Goal: Task Accomplishment & Management: Manage account settings

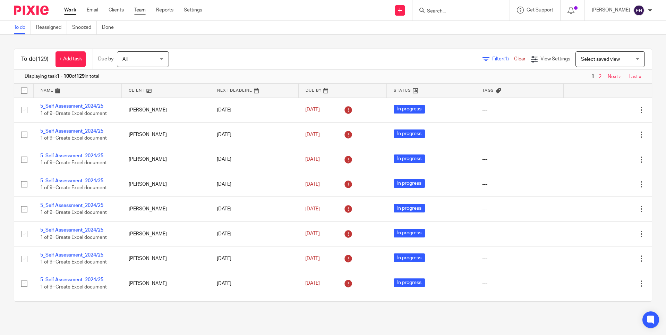
click at [143, 12] on link "Team" at bounding box center [139, 10] width 11 height 7
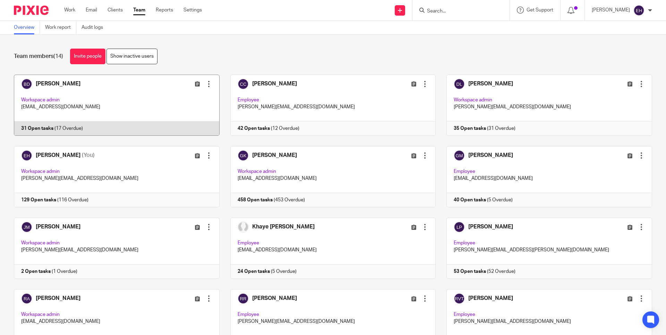
click at [91, 97] on link at bounding box center [111, 105] width 216 height 61
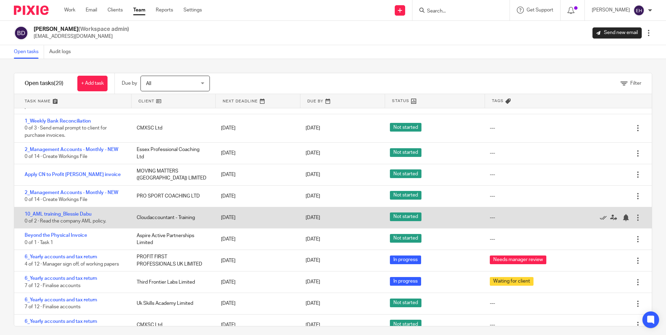
scroll to position [451, 0]
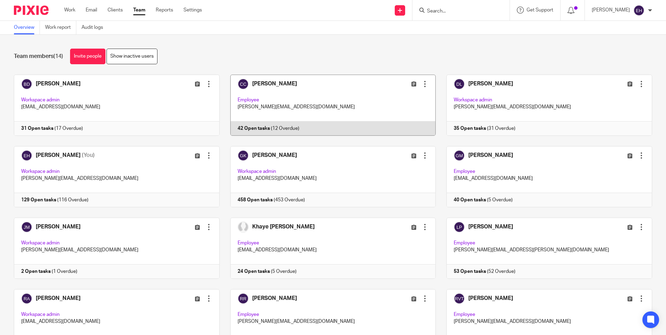
click at [318, 100] on link at bounding box center [328, 105] width 216 height 61
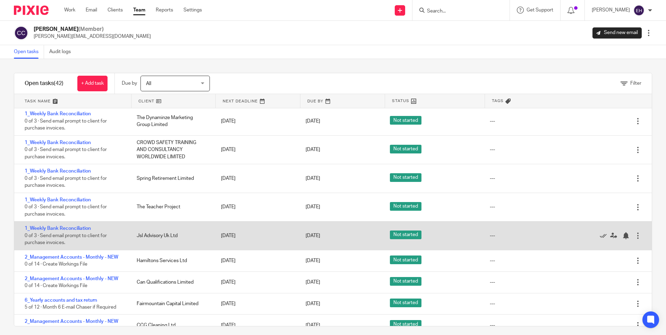
scroll to position [665, 0]
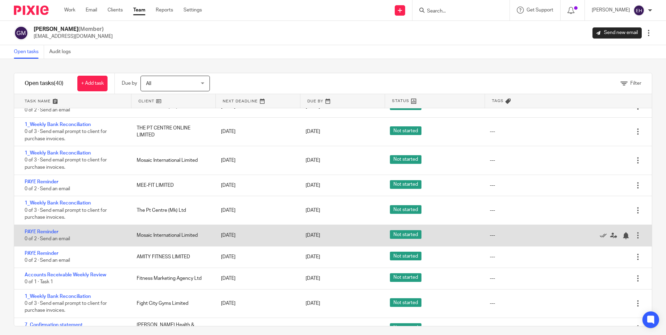
scroll to position [378, 0]
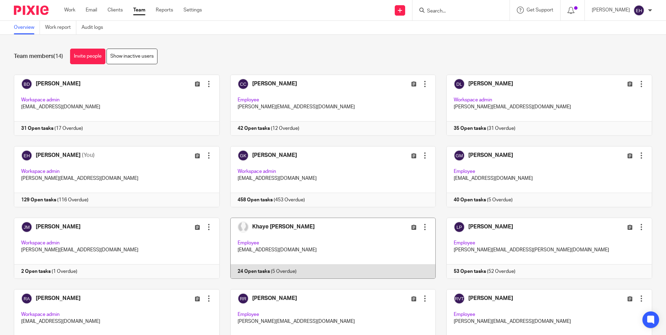
click at [282, 237] on link at bounding box center [328, 248] width 216 height 61
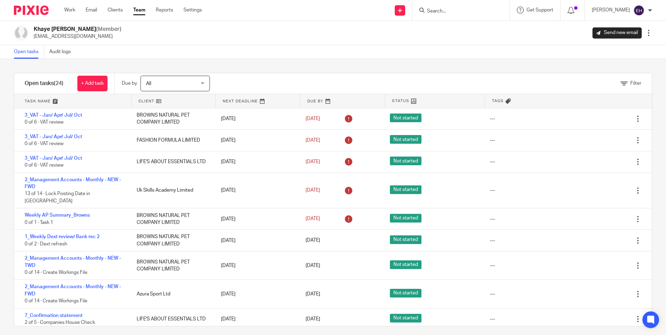
click at [163, 90] on span "All" at bounding box center [171, 83] width 51 height 15
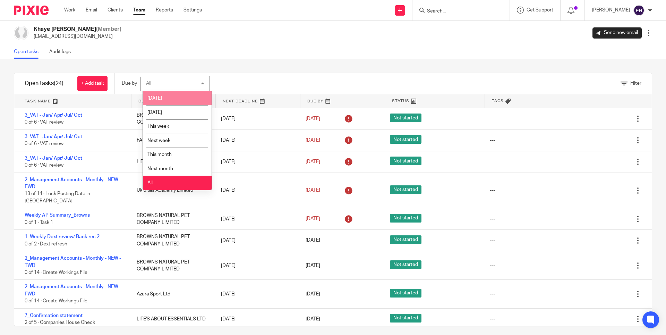
click at [285, 34] on div "Khaye Elma (Member) khaye@profitgenie.group Send new email Edit user Transfer D…" at bounding box center [333, 33] width 638 height 15
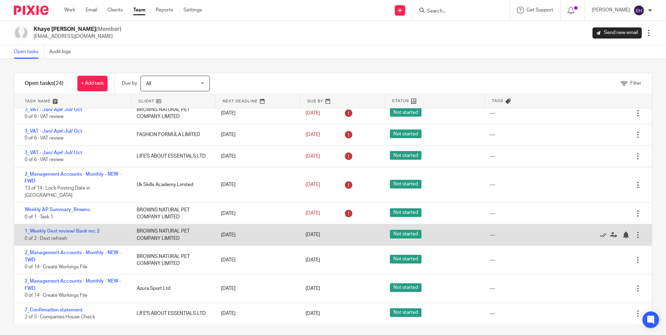
scroll to position [129, 0]
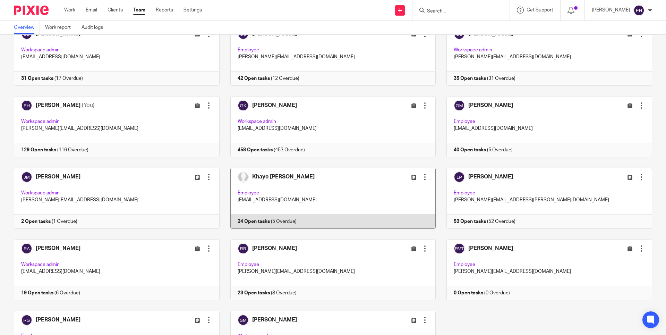
scroll to position [109, 0]
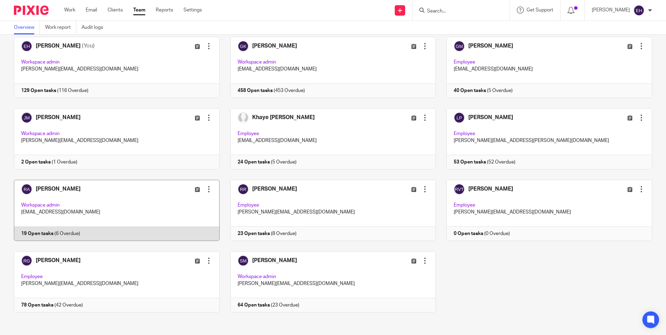
click at [132, 196] on link at bounding box center [111, 210] width 216 height 61
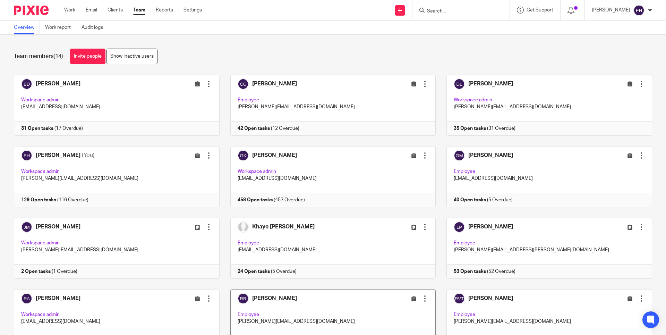
scroll to position [47, 0]
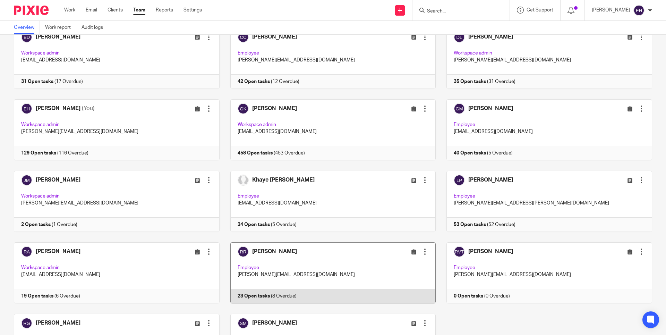
click at [321, 266] on link at bounding box center [328, 272] width 216 height 61
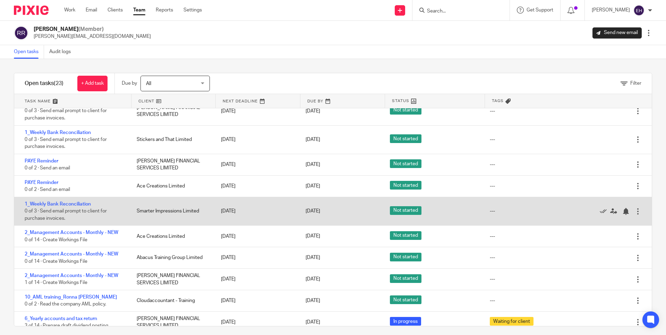
scroll to position [317, 0]
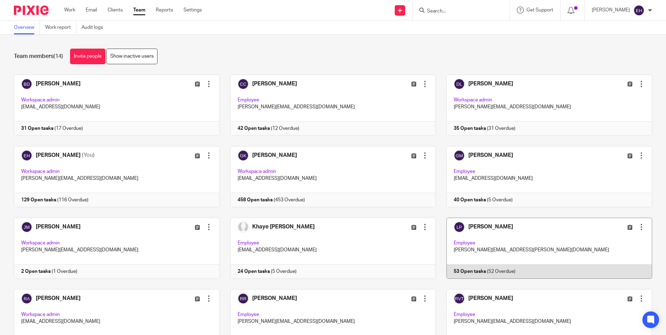
scroll to position [109, 0]
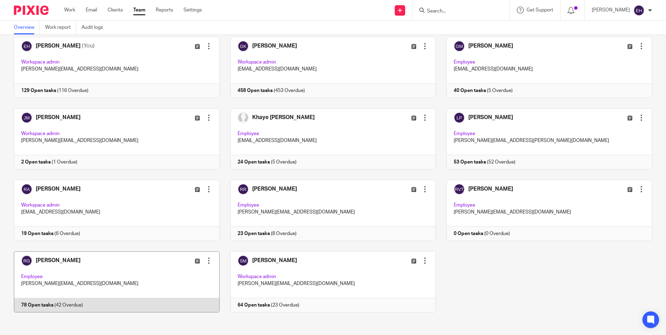
click at [168, 266] on link at bounding box center [111, 281] width 216 height 61
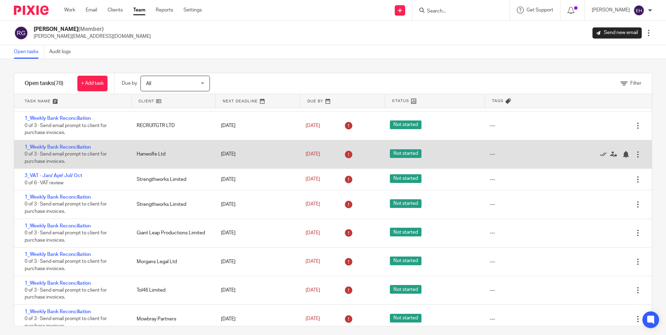
scroll to position [1108, 0]
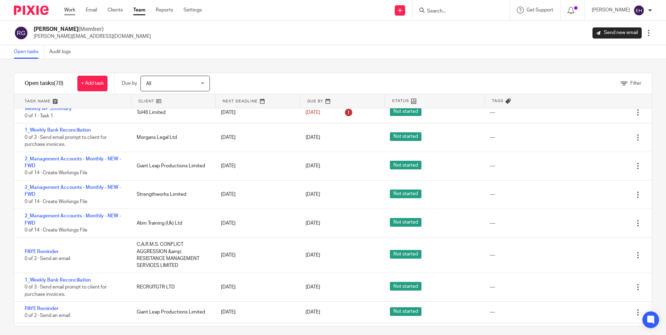
click at [68, 12] on link "Work" at bounding box center [69, 10] width 11 height 7
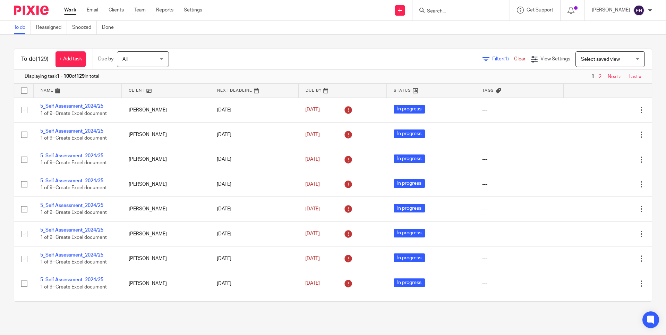
click at [328, 54] on div "Filter (1) Clear View Settings View Settings (1) Filters Clear Save Manage save…" at bounding box center [416, 59] width 471 height 16
click at [608, 78] on link "Next ›" at bounding box center [614, 76] width 13 height 5
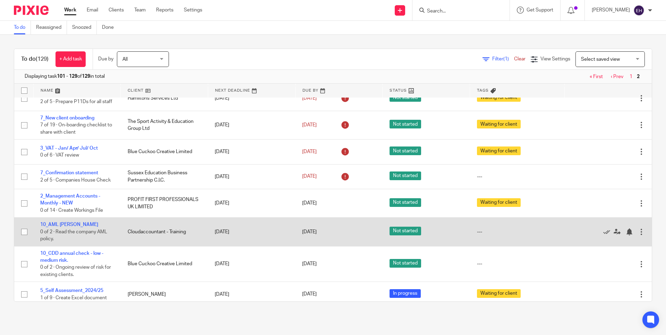
scroll to position [210, 0]
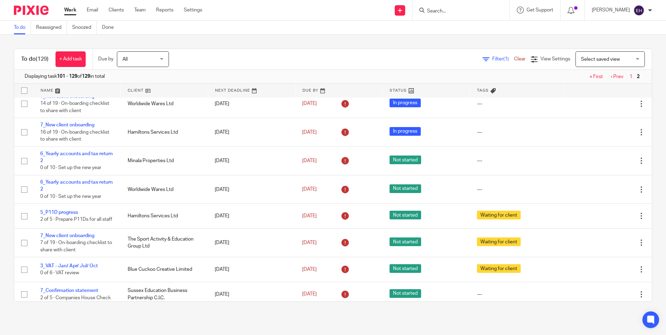
click at [312, 1] on div "Send new email Create task Add client Request signature Get Support Contact via…" at bounding box center [439, 10] width 453 height 20
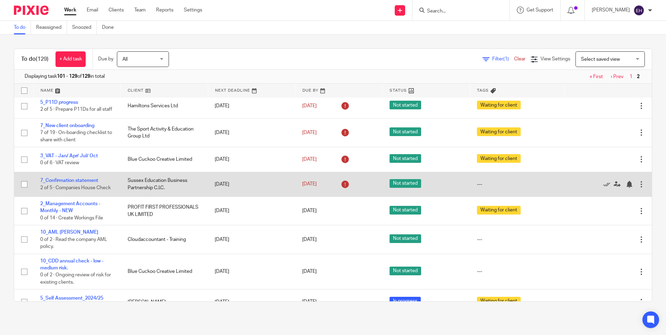
scroll to position [322, 0]
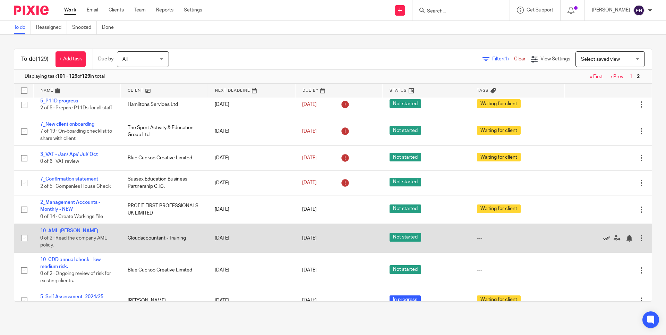
click at [603, 241] on icon at bounding box center [606, 238] width 7 height 7
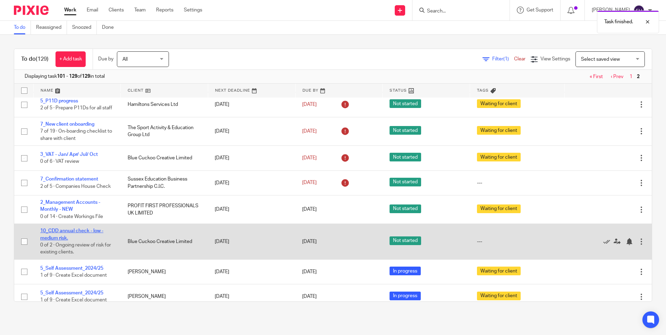
click at [71, 240] on link "10_CDD annual check - low - medium risk." at bounding box center [71, 234] width 63 height 12
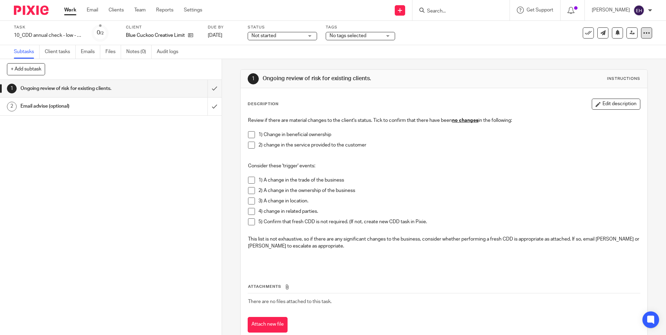
click at [641, 36] on div at bounding box center [646, 32] width 11 height 11
click at [607, 93] on span "Delete" at bounding box center [604, 90] width 15 height 5
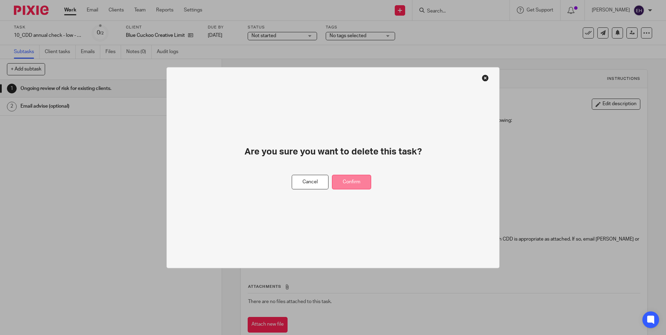
click at [358, 177] on button "Confirm" at bounding box center [351, 182] width 39 height 15
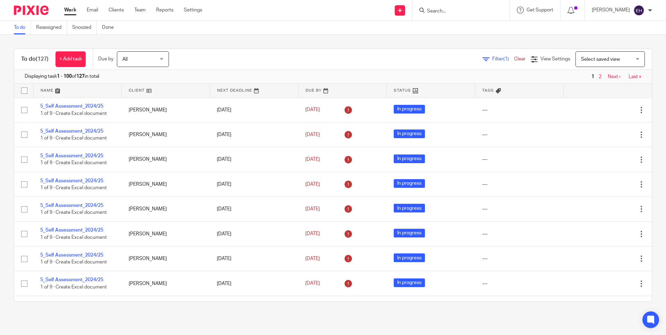
click at [66, 11] on link "Work" at bounding box center [70, 10] width 12 height 7
click at [435, 14] on div at bounding box center [460, 10] width 97 height 20
click at [443, 11] on input "Search" at bounding box center [457, 11] width 62 height 6
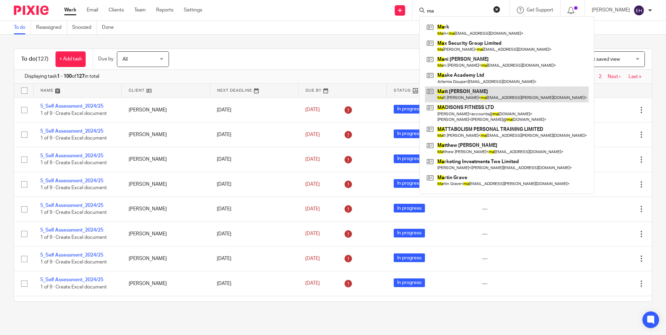
type input "m"
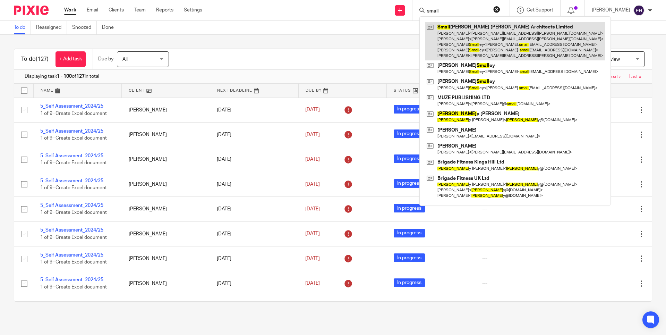
type input "small"
click at [503, 48] on link at bounding box center [515, 41] width 180 height 39
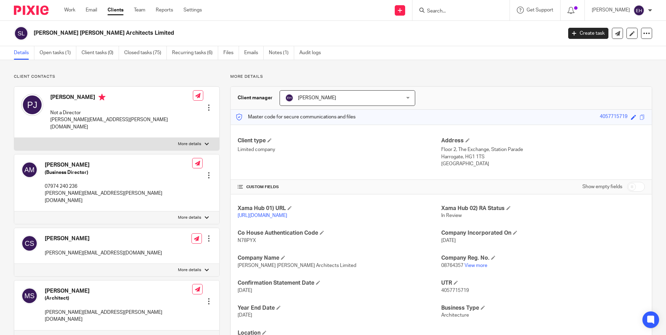
click at [207, 298] on div at bounding box center [208, 301] width 7 height 7
click at [170, 261] on span "Delete contact" at bounding box center [169, 259] width 33 height 5
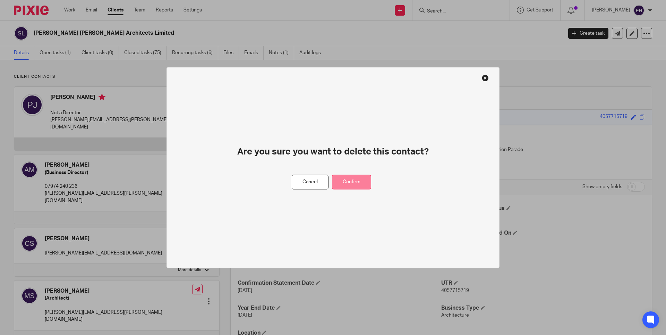
click at [351, 178] on button "Confirm" at bounding box center [351, 182] width 39 height 15
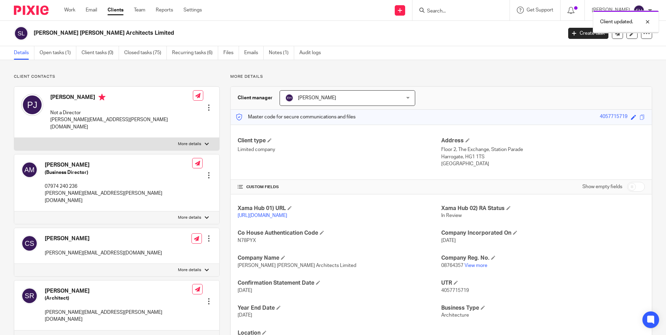
click at [433, 10] on div "Client updated." at bounding box center [496, 20] width 326 height 26
click at [460, 14] on div "Client updated." at bounding box center [496, 20] width 326 height 26
click at [450, 14] on div "Client updated." at bounding box center [496, 20] width 326 height 26
click at [447, 13] on div "Client updated." at bounding box center [496, 20] width 326 height 26
click at [427, 10] on div "Client updated." at bounding box center [496, 20] width 326 height 26
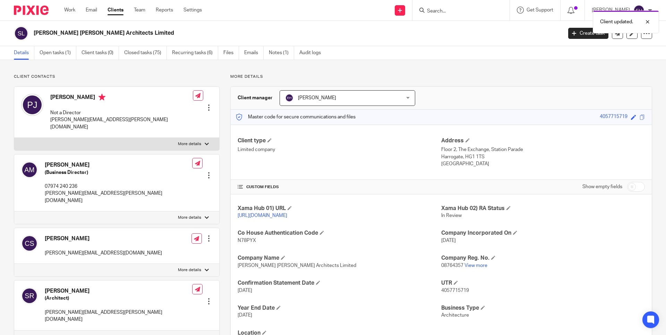
click at [437, 10] on div "Client updated." at bounding box center [496, 20] width 326 height 26
click at [450, 12] on div "Client updated." at bounding box center [496, 20] width 326 height 26
click at [648, 22] on div at bounding box center [642, 22] width 19 height 8
click at [457, 15] on div "Client updated." at bounding box center [496, 20] width 326 height 26
click at [431, 10] on input "Search" at bounding box center [457, 11] width 62 height 6
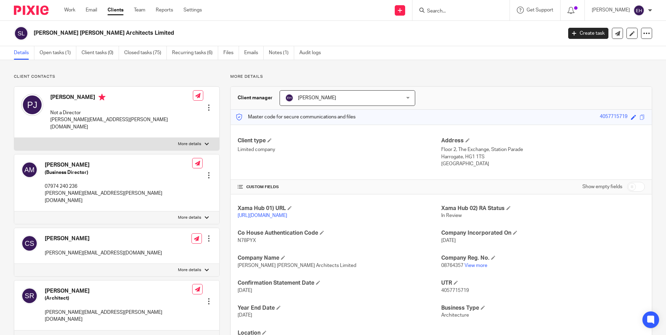
click at [433, 10] on input "Search" at bounding box center [457, 11] width 62 height 6
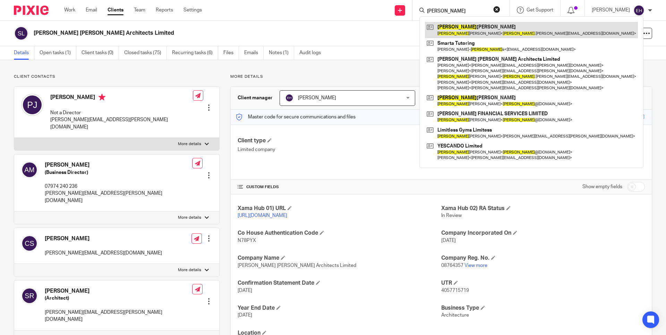
type input "[PERSON_NAME]"
click at [451, 27] on link at bounding box center [531, 30] width 213 height 16
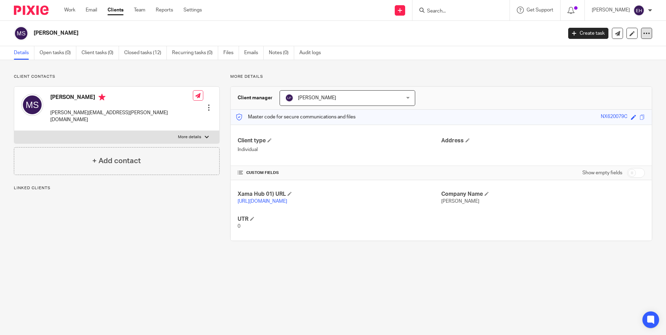
click at [644, 34] on icon at bounding box center [646, 33] width 7 height 7
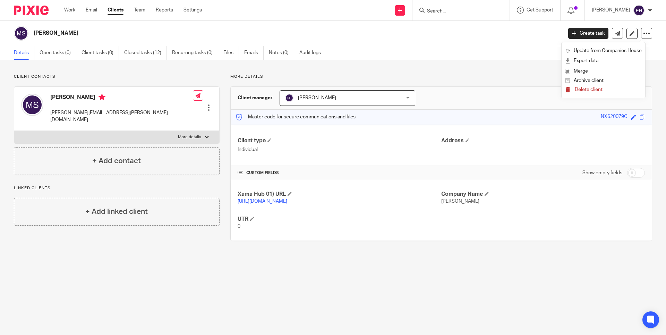
click at [593, 92] on span "Delete client" at bounding box center [589, 89] width 28 height 5
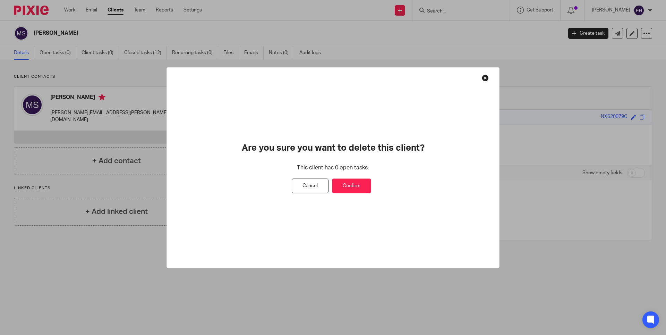
click at [348, 184] on button "Confirm" at bounding box center [351, 185] width 39 height 15
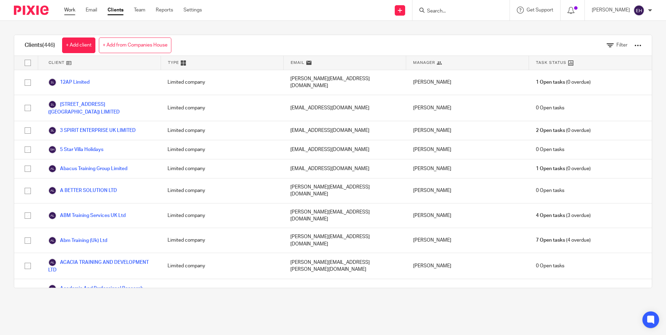
click at [69, 12] on link "Work" at bounding box center [69, 10] width 11 height 7
